Goal: Use online tool/utility

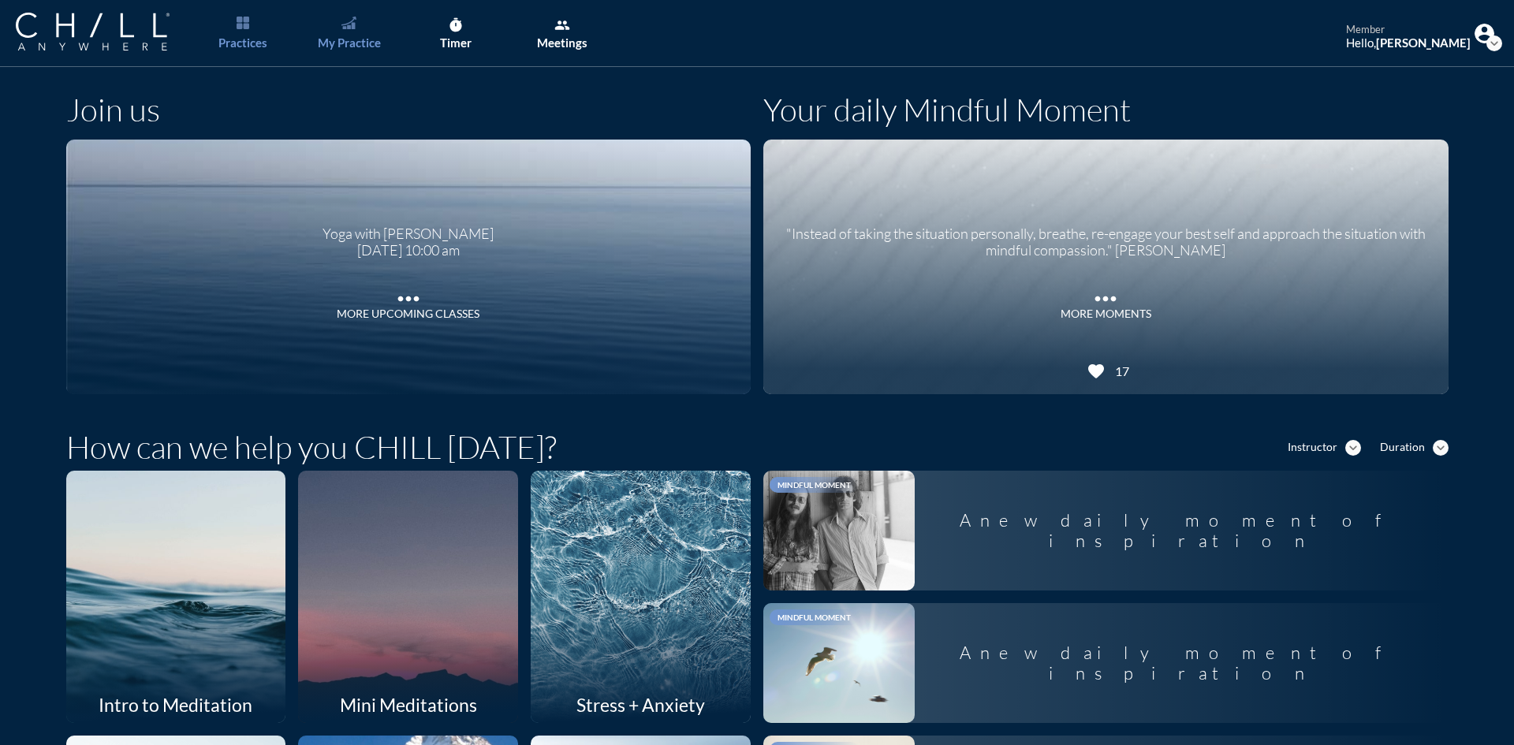
click at [360, 33] on link "My Practice" at bounding box center [349, 33] width 83 height 67
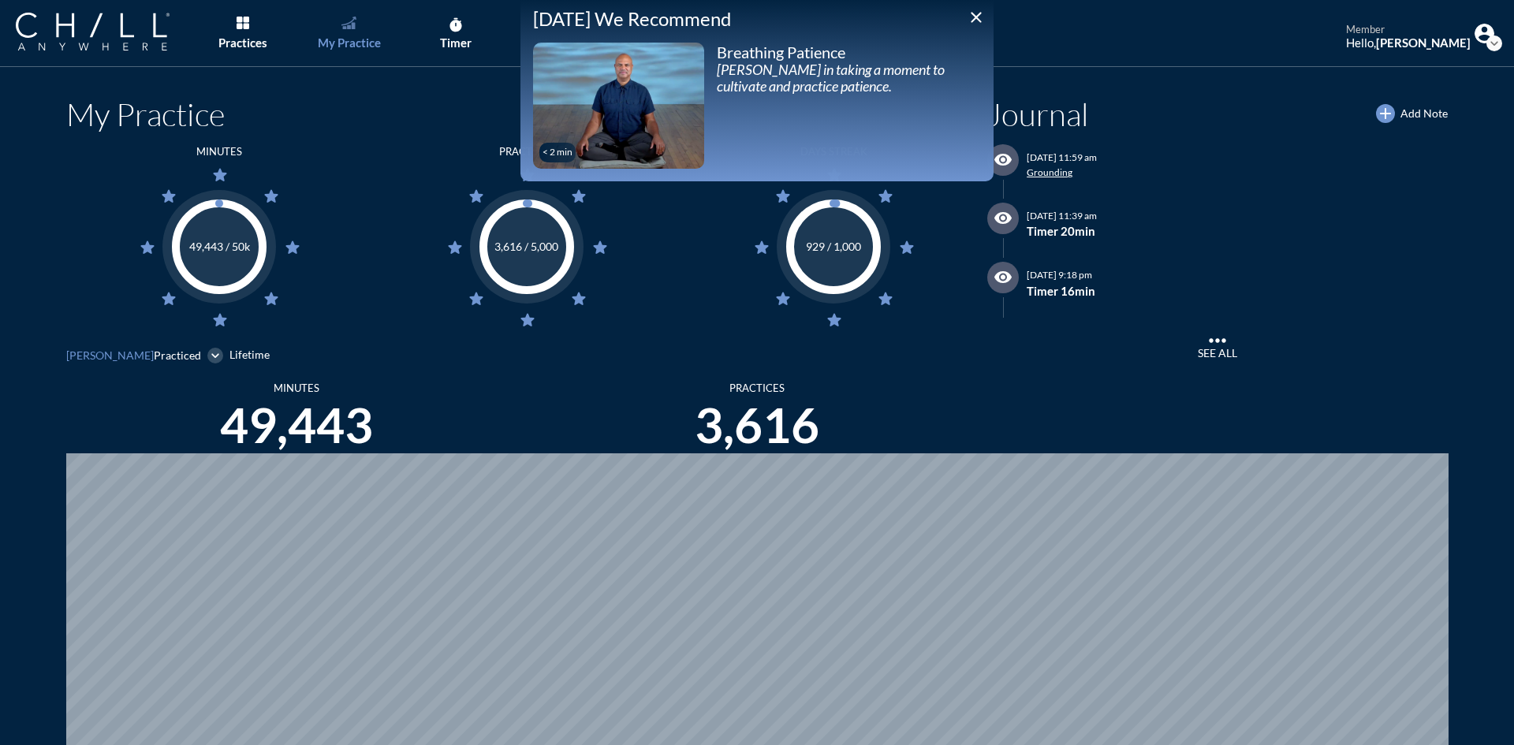
scroll to position [745, 1502]
click at [975, 17] on icon "close" at bounding box center [976, 17] width 19 height 19
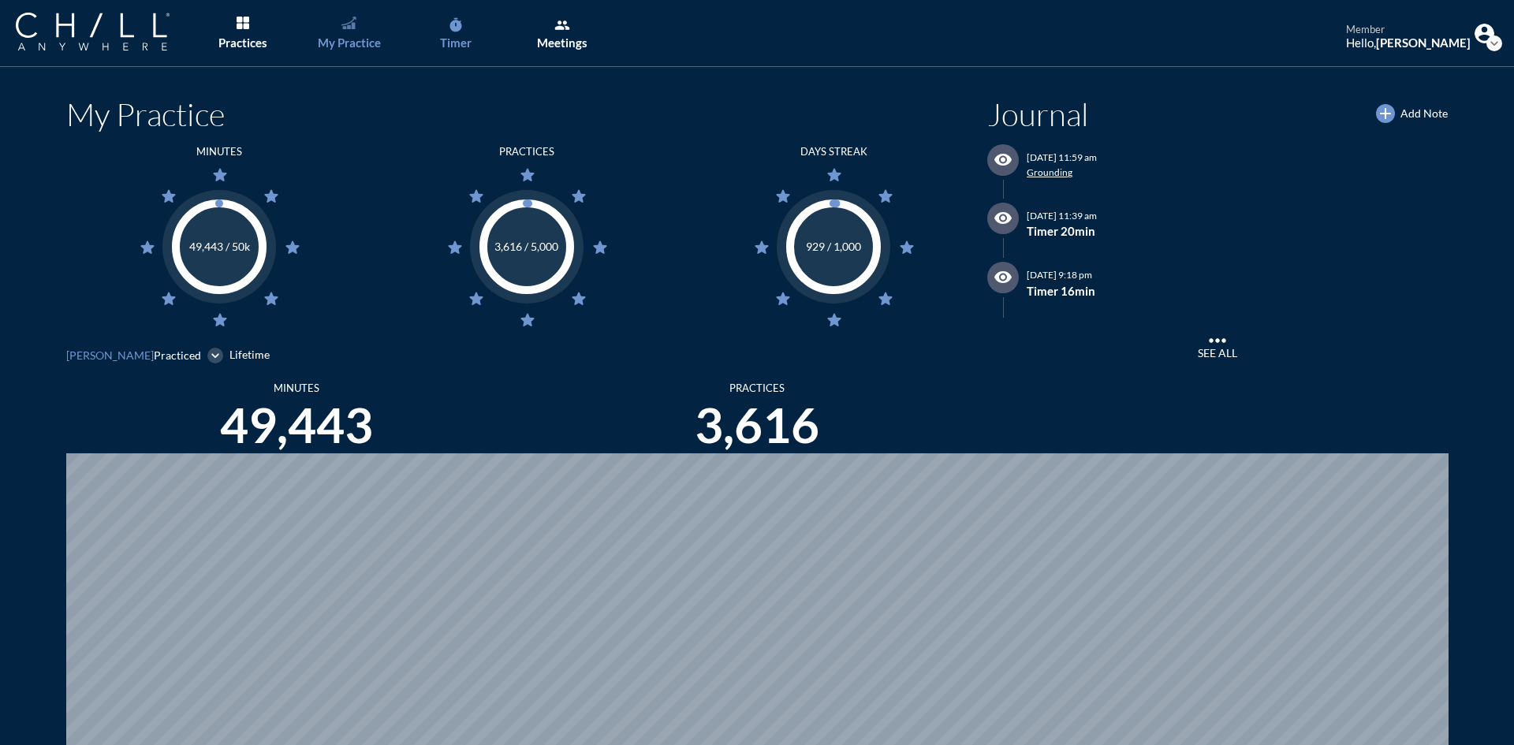
click at [451, 28] on icon "timer" at bounding box center [456, 25] width 16 height 16
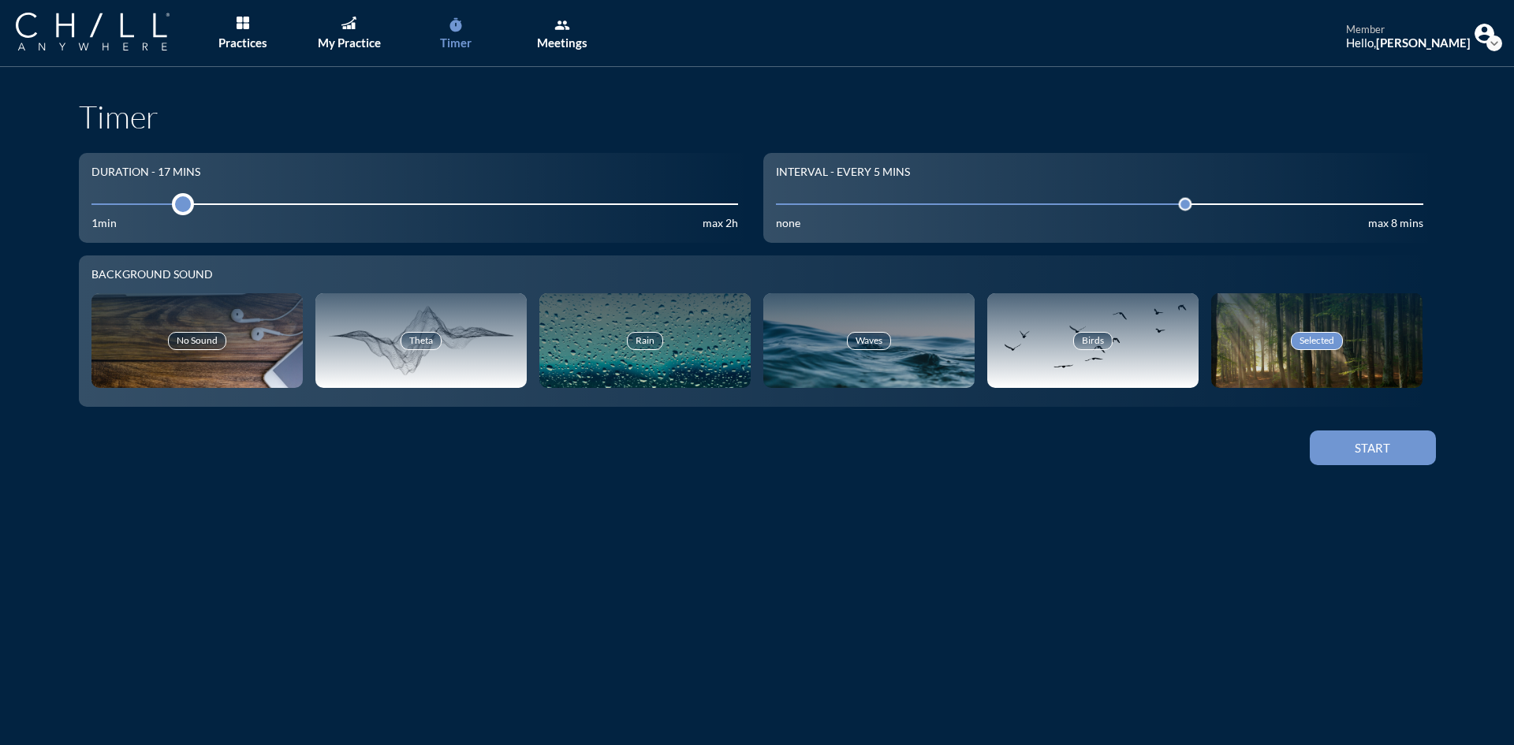
drag, startPoint x: 192, startPoint y: 206, endPoint x: 170, endPoint y: 205, distance: 22.9
click at [172, 205] on div at bounding box center [183, 204] width 22 height 22
click at [1366, 454] on div "Start" at bounding box center [1372, 448] width 71 height 14
